Goal: Information Seeking & Learning: Understand process/instructions

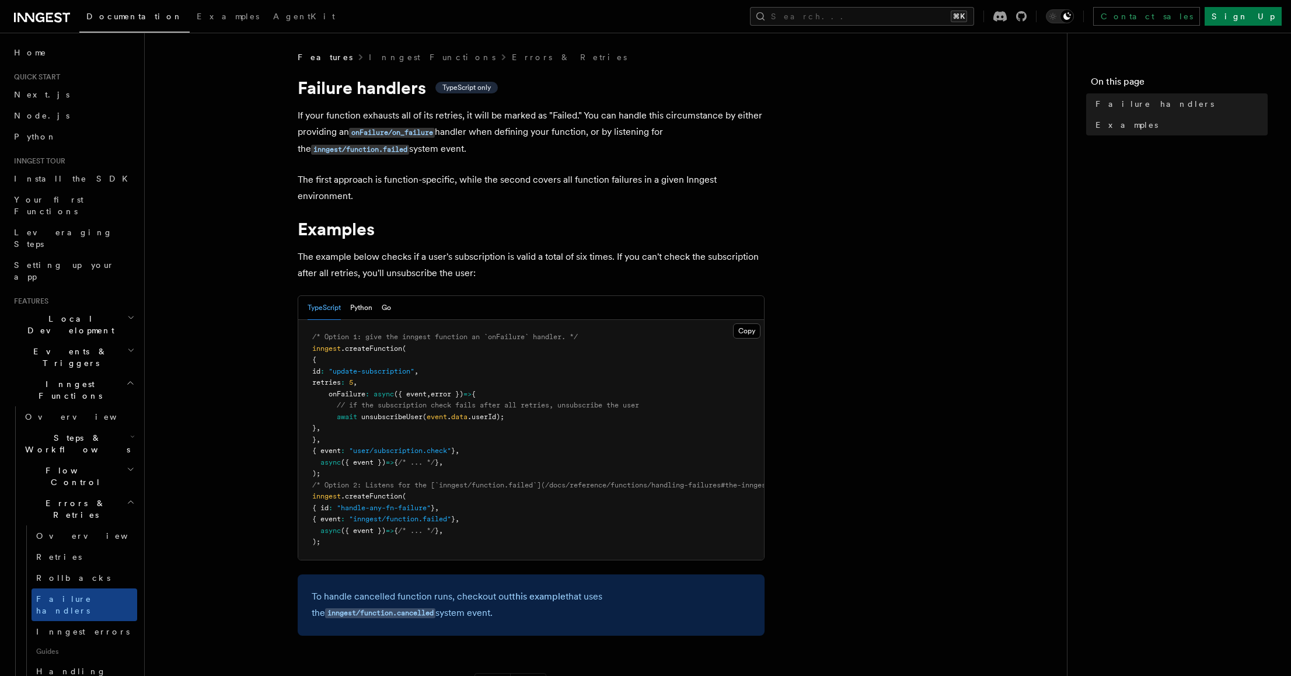
click at [410, 517] on span ""inngest/function.failed"" at bounding box center [400, 519] width 102 height 8
drag, startPoint x: 328, startPoint y: 397, endPoint x: 365, endPoint y: 391, distance: 36.6
click at [365, 391] on span "onFailure" at bounding box center [346, 394] width 37 height 8
click at [328, 395] on span "onFailure" at bounding box center [346, 394] width 37 height 8
drag, startPoint x: 323, startPoint y: 394, endPoint x: 364, endPoint y: 391, distance: 40.9
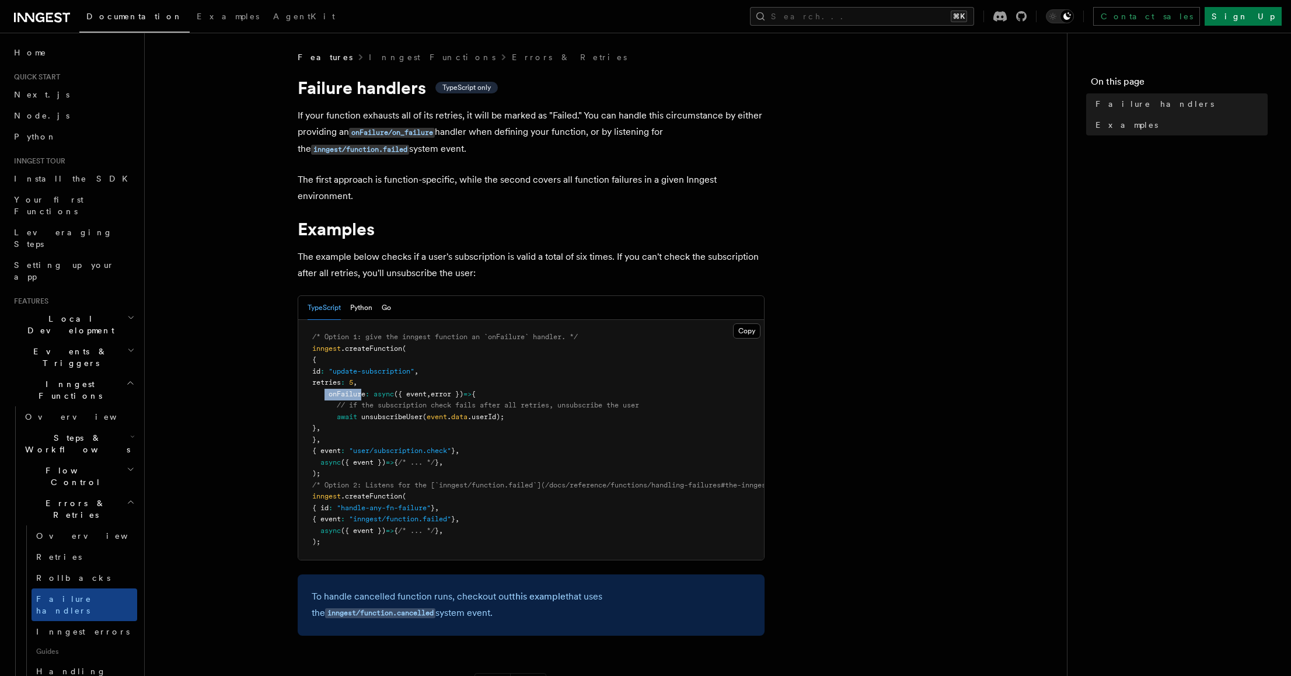
click at [364, 391] on span "onFailure : async ({ event , error }) => {" at bounding box center [393, 394] width 163 height 8
copy span "onFailur"
click at [1082, 384] on nav "On this page Failure handlers Examples" at bounding box center [1178, 354] width 224 height 643
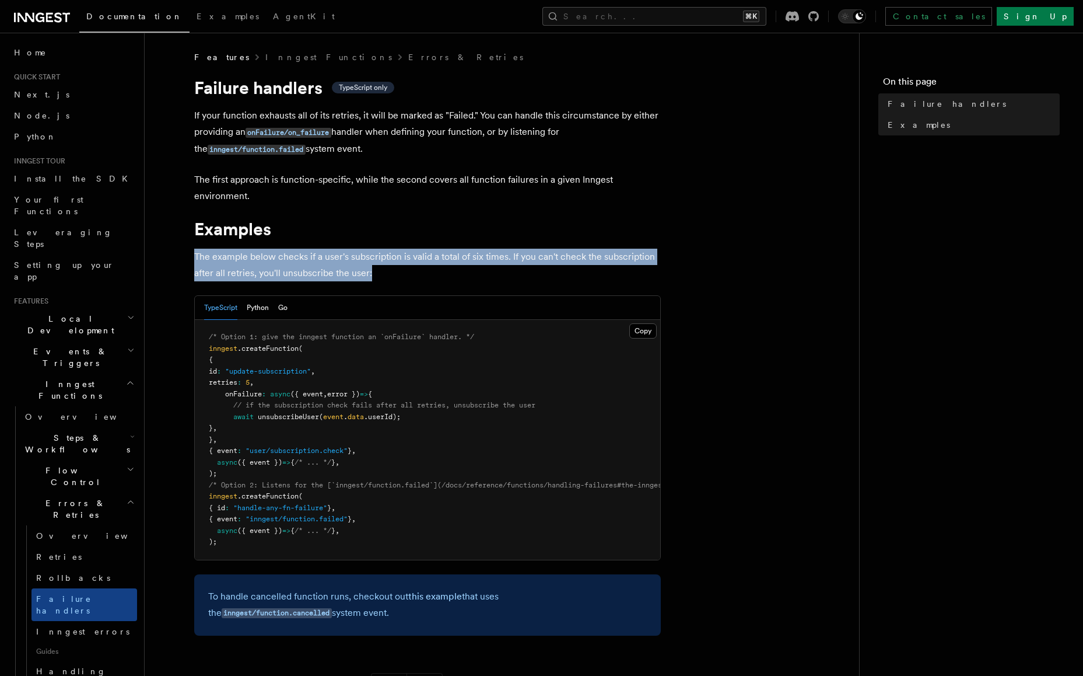
drag, startPoint x: 579, startPoint y: 243, endPoint x: 574, endPoint y: 277, distance: 34.3
click at [574, 277] on article "Features Inngest Functions Errors & Retries Failure handlers TypeScript only If…" at bounding box center [501, 459] width 677 height 816
click at [574, 277] on p "The example below checks if a user's subscription is valid a total of six times…" at bounding box center [427, 265] width 467 height 33
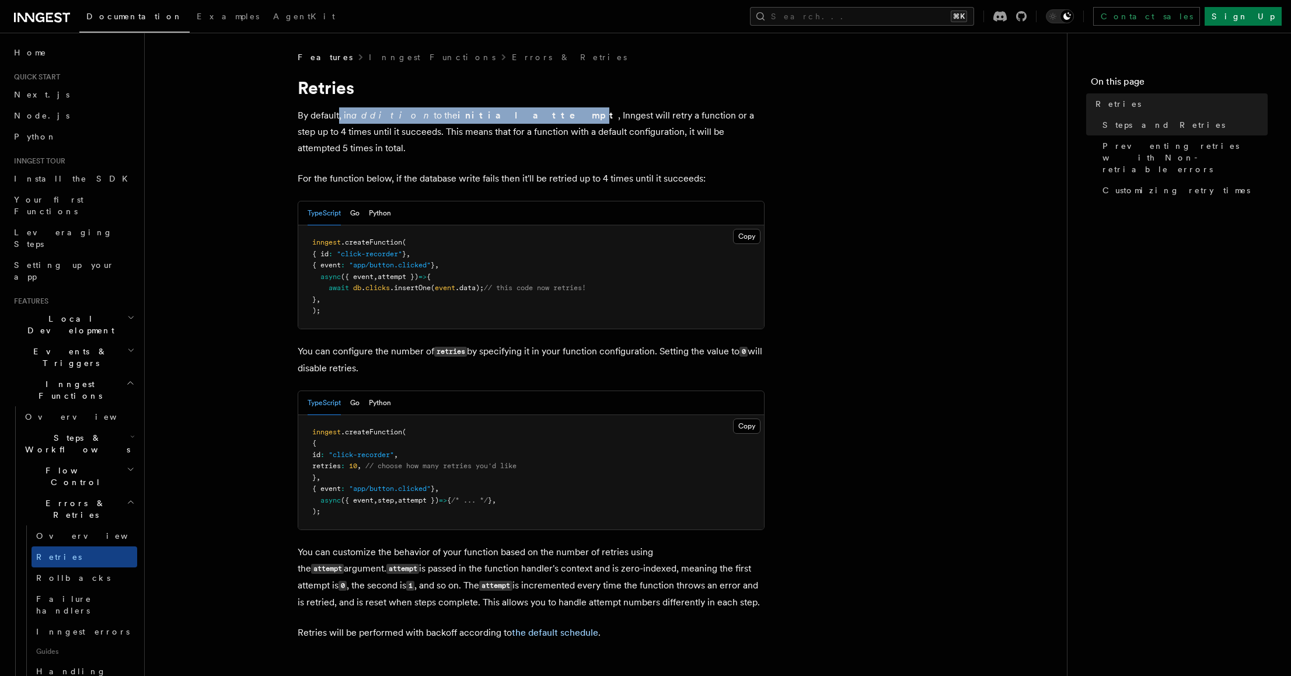
drag, startPoint x: 338, startPoint y: 116, endPoint x: 470, endPoint y: 120, distance: 131.9
click at [470, 120] on p "By default, in addition to the initial attempt , Inngest will retry a function …" at bounding box center [531, 131] width 467 height 49
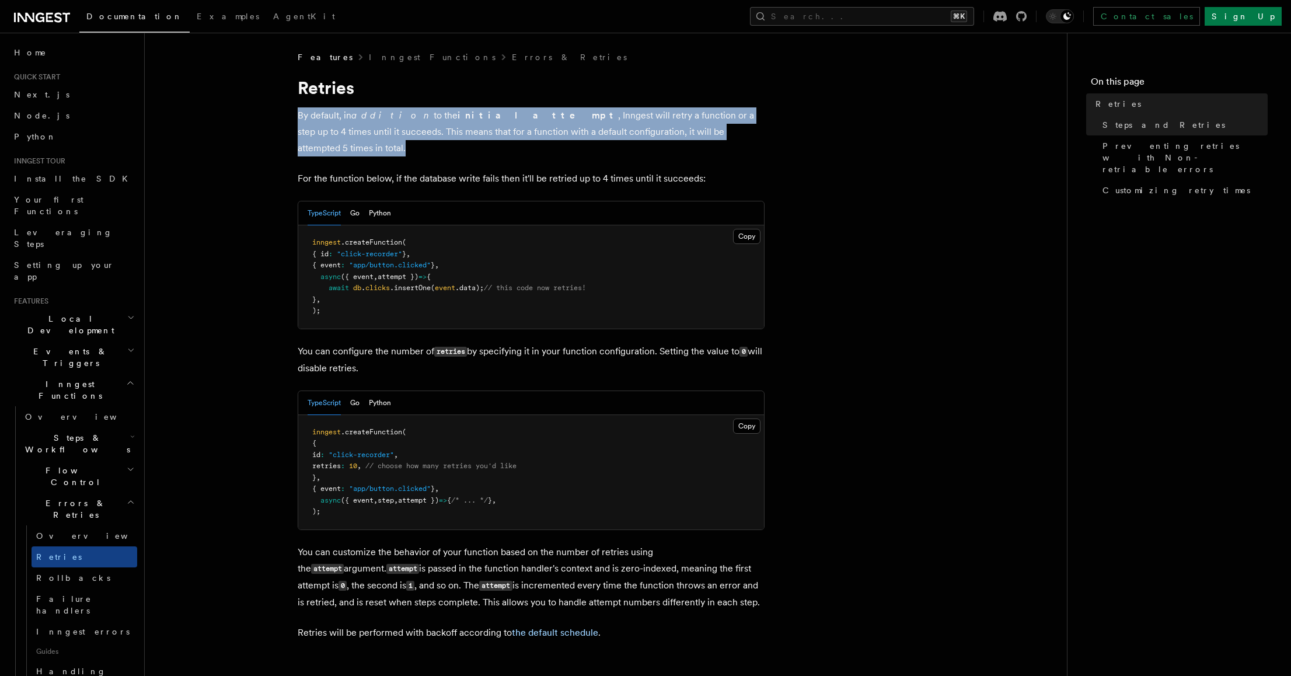
drag, startPoint x: 706, startPoint y: 131, endPoint x: 298, endPoint y: 114, distance: 408.2
click at [298, 114] on p "By default, in addition to the initial attempt , Inngest will retry a function …" at bounding box center [531, 131] width 467 height 49
copy p "By default, in addition to the initial attempt , Inngest will retry a function …"
